Goal: Task Accomplishment & Management: Use online tool/utility

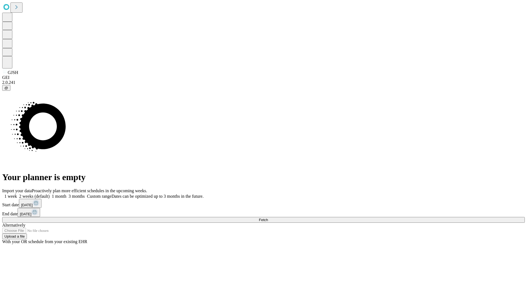
click at [268, 217] on span "Fetch" at bounding box center [263, 219] width 9 height 4
